Goal: Check status: Check status

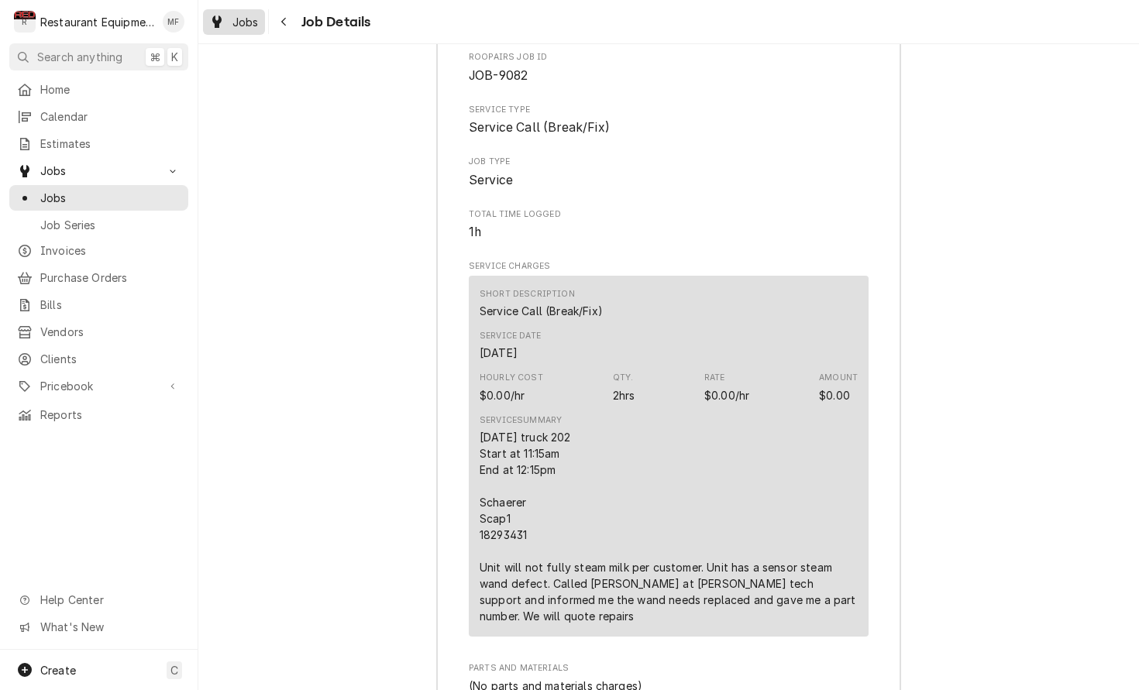
scroll to position [2330, 0]
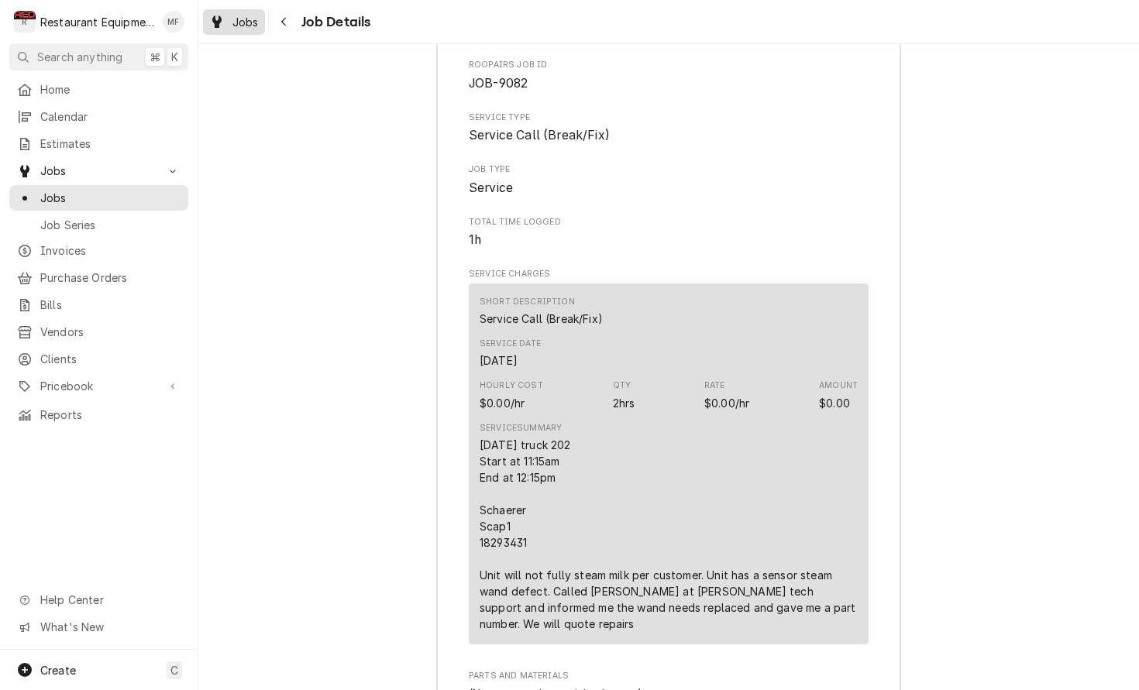
click at [255, 22] on span "Jobs" at bounding box center [245, 22] width 26 height 16
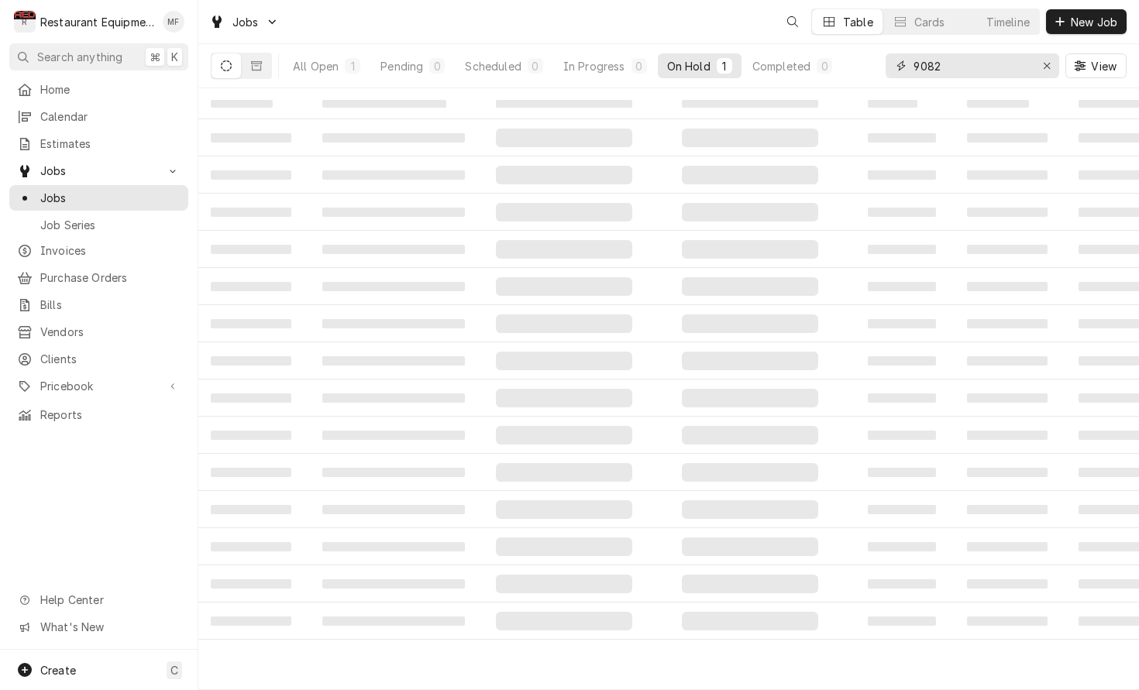
click at [1020, 72] on input "9082" at bounding box center [971, 65] width 116 height 25
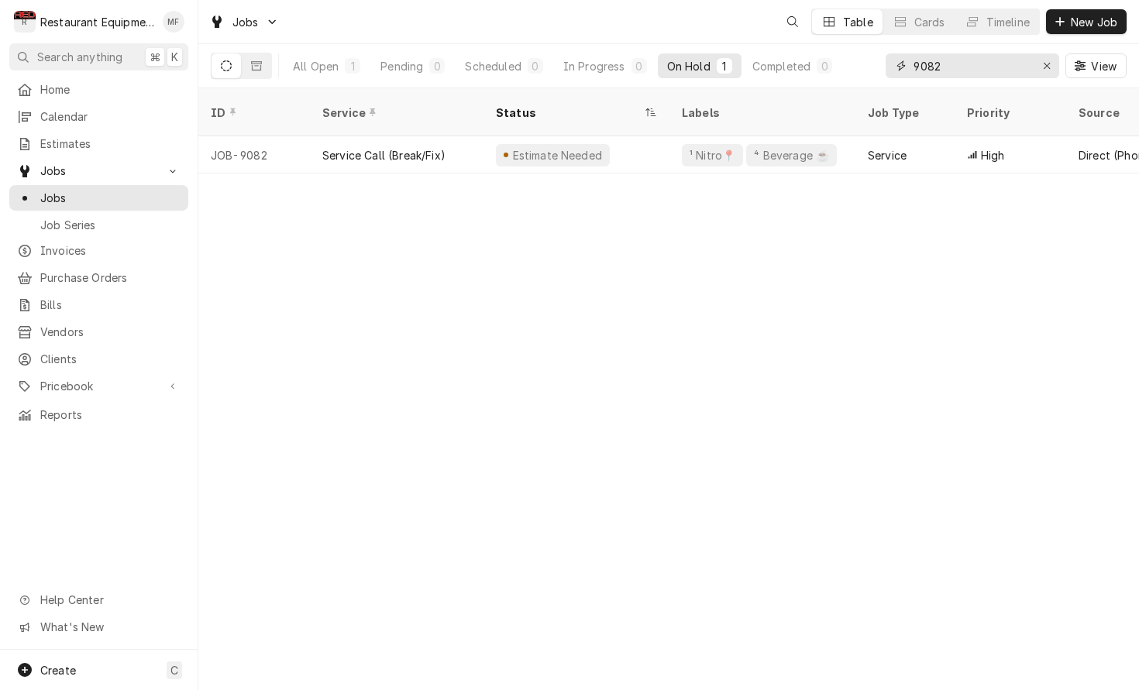
click at [1020, 72] on input "9082" at bounding box center [971, 65] width 116 height 25
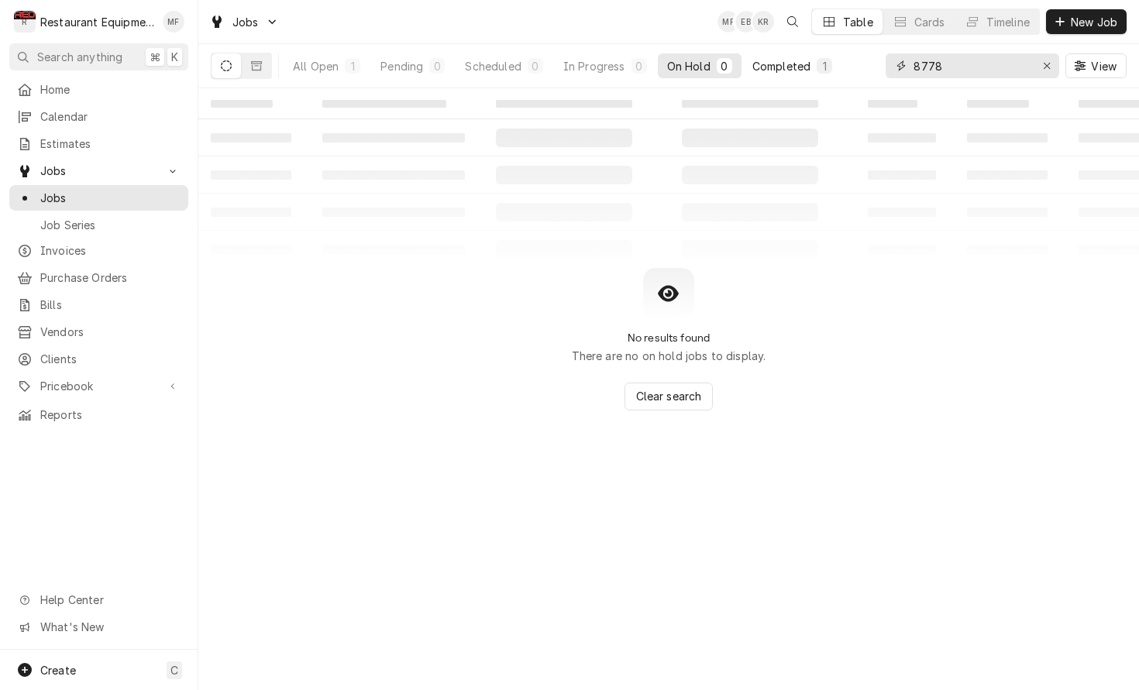
type input "8778"
click at [762, 60] on div "Completed" at bounding box center [781, 66] width 58 height 16
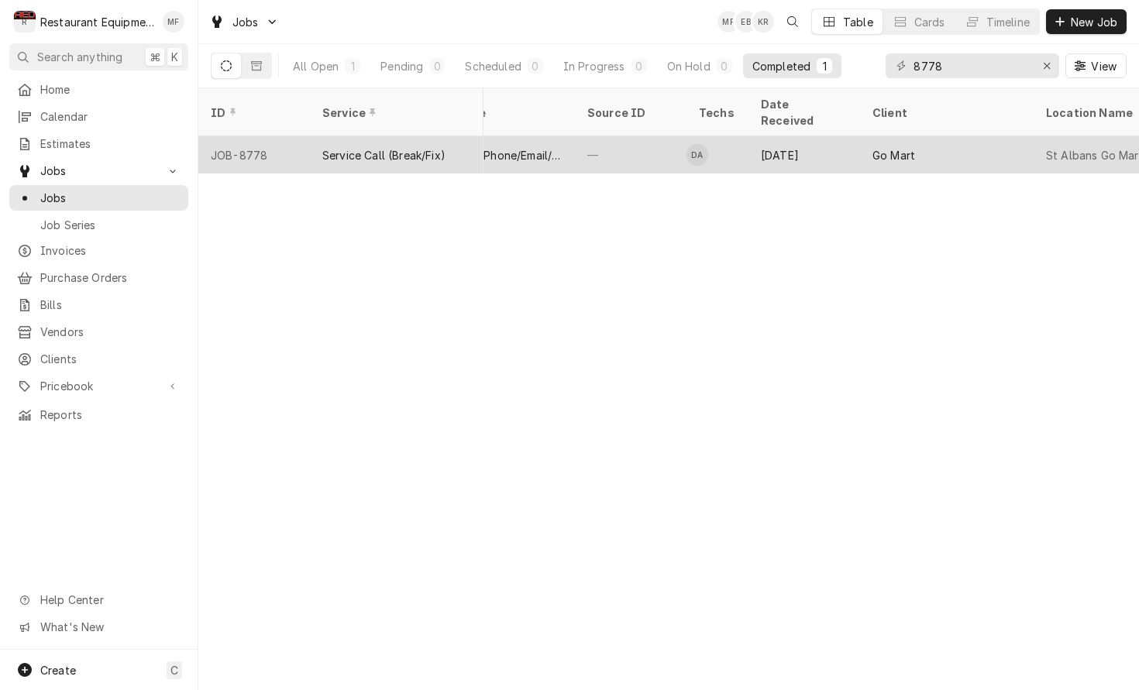
scroll to position [0, 646]
click at [873, 147] on div "Go Mart" at bounding box center [881, 155] width 43 height 16
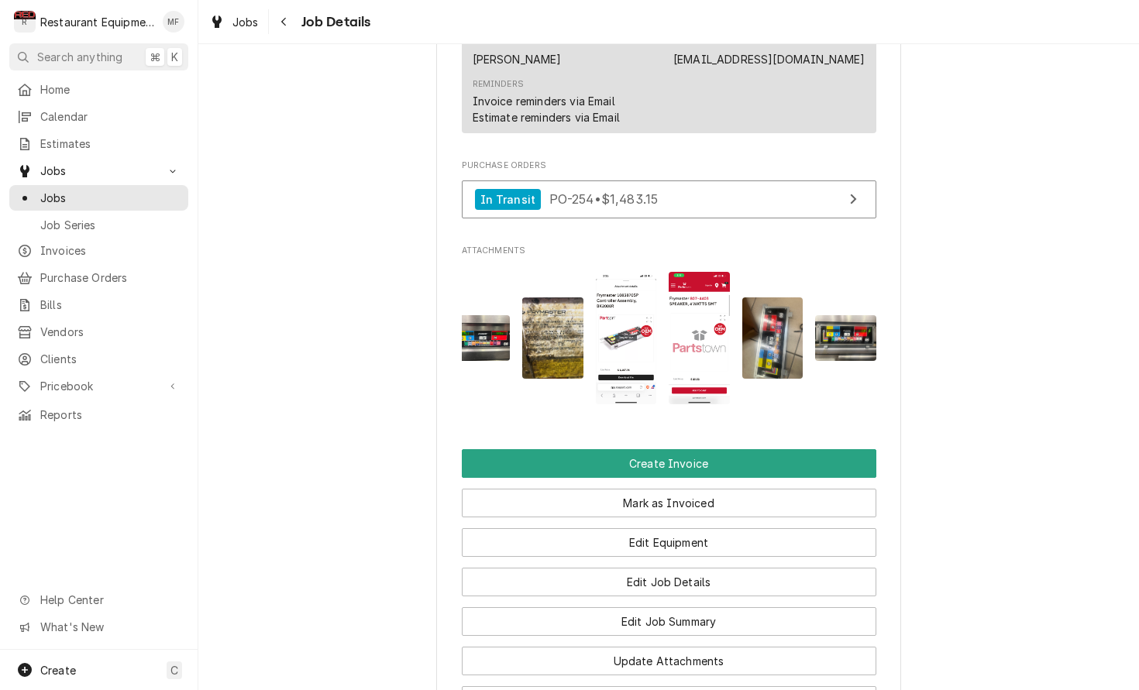
scroll to position [1340, 0]
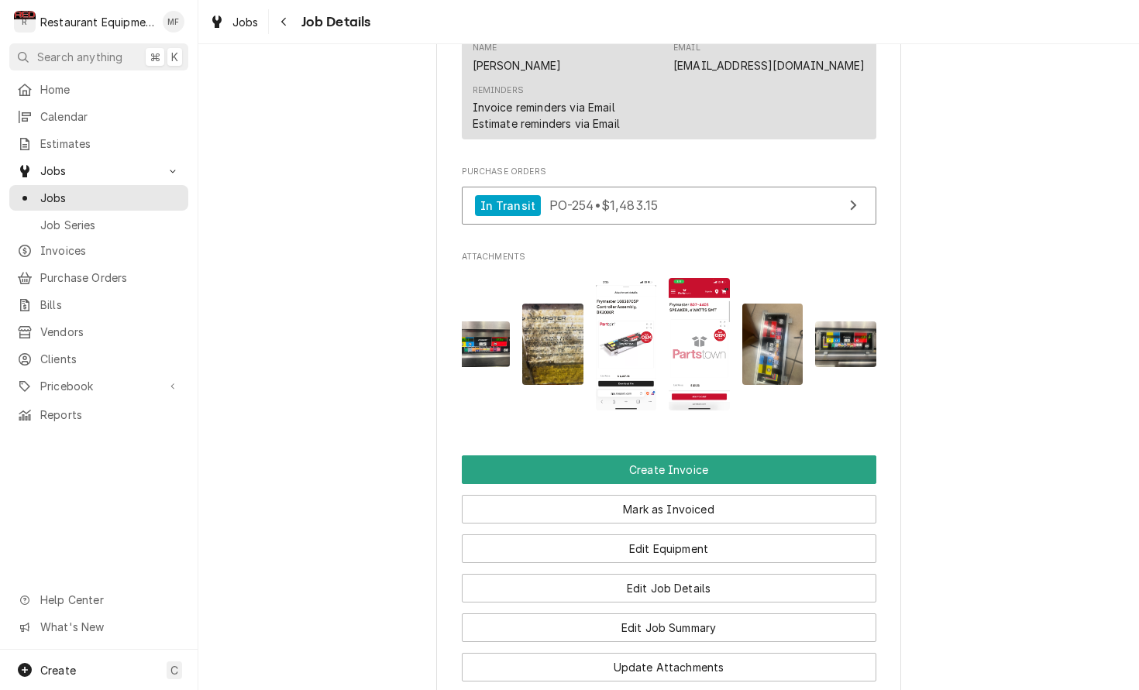
click at [475, 339] on img "Attachments" at bounding box center [479, 345] width 61 height 46
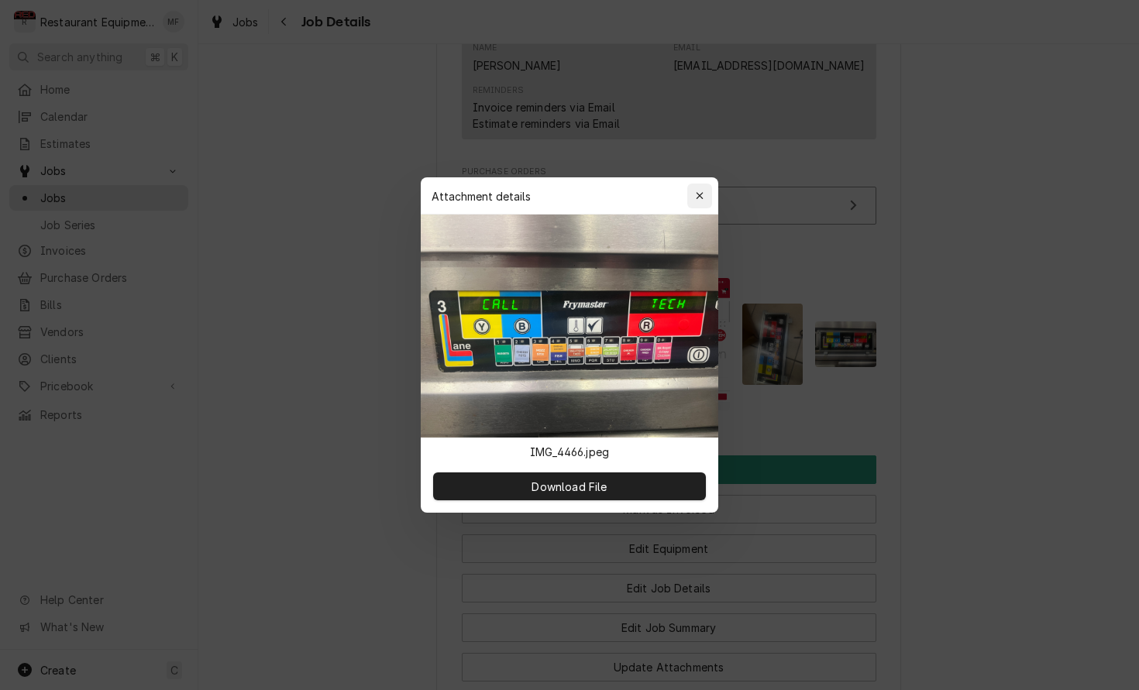
scroll to position [-5, 1]
click at [690, 195] on button "button" at bounding box center [699, 196] width 25 height 25
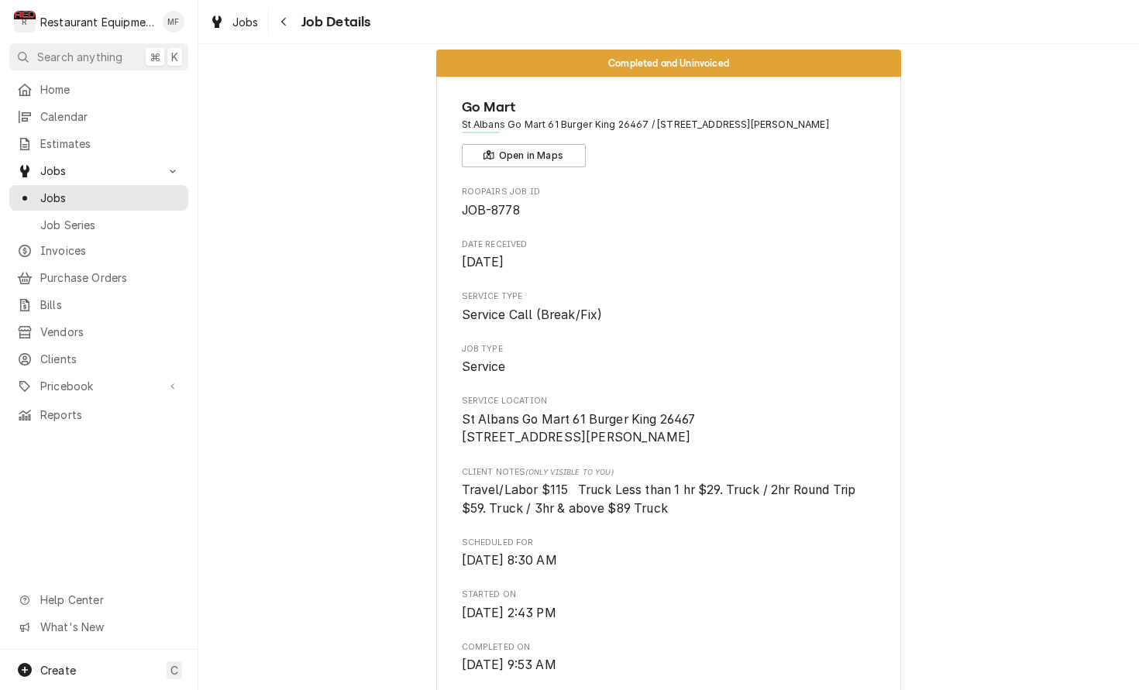
scroll to position [21, 0]
click at [272, 24] on button "Navigate back" at bounding box center [284, 21] width 25 height 25
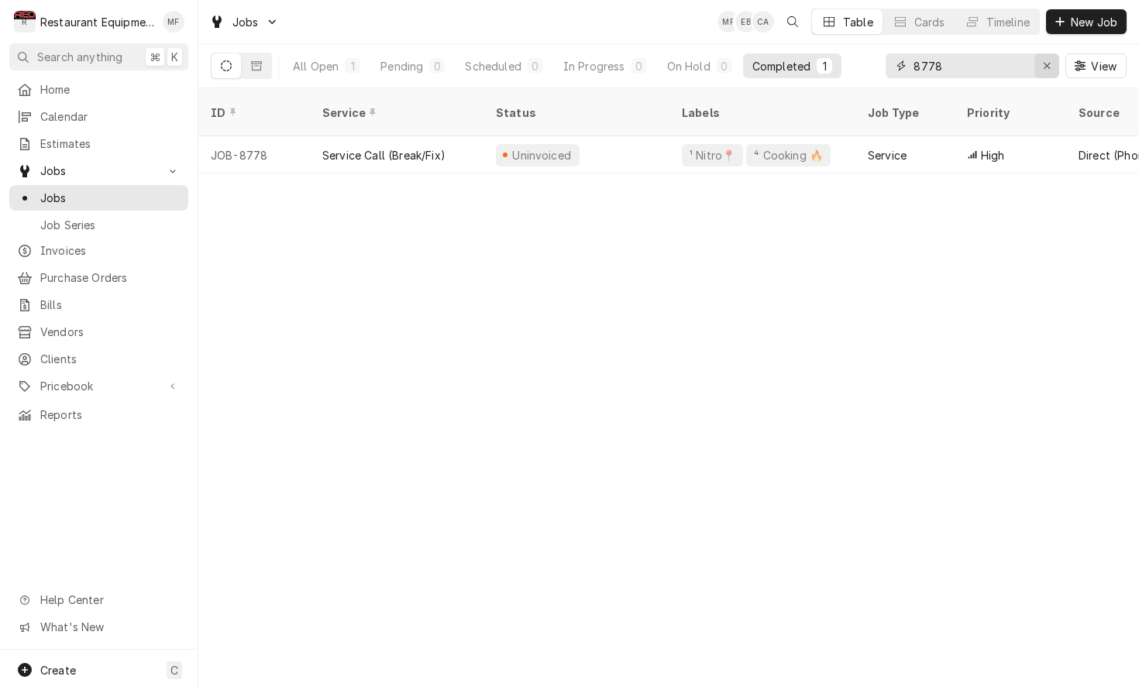
click at [1054, 67] on div "Erase input" at bounding box center [1046, 65] width 15 height 15
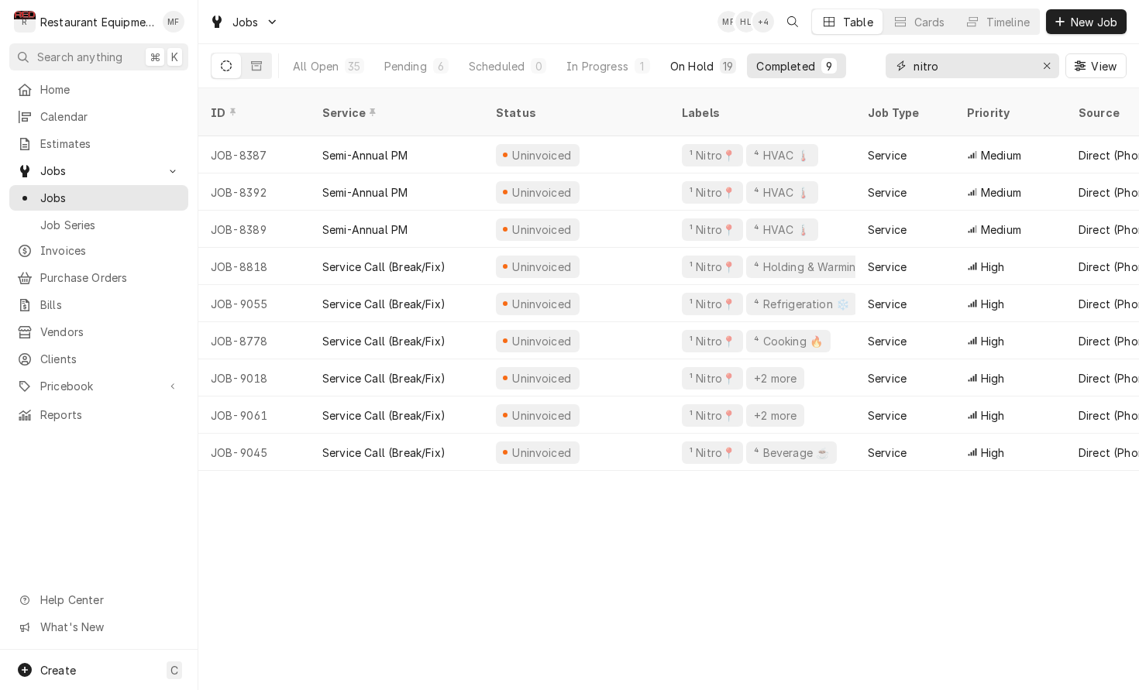
type input "nitro"
click at [697, 64] on div "On Hold" at bounding box center [691, 66] width 43 height 16
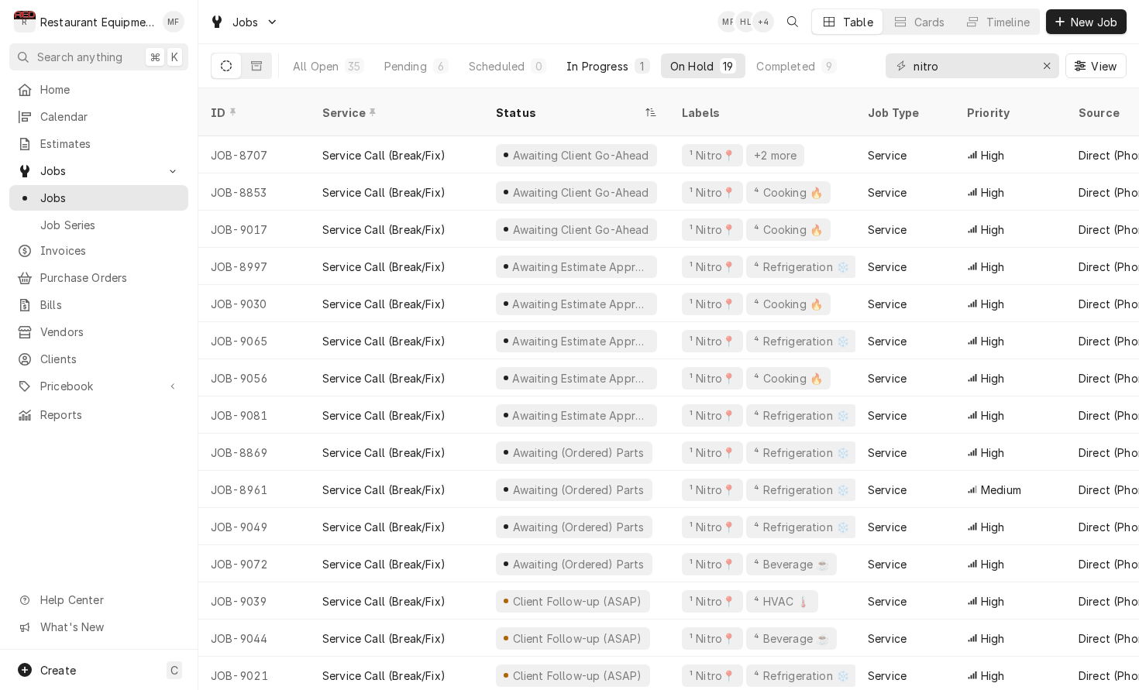
click at [590, 72] on div "In Progress" at bounding box center [597, 66] width 62 height 16
